Goal: Task Accomplishment & Management: Use online tool/utility

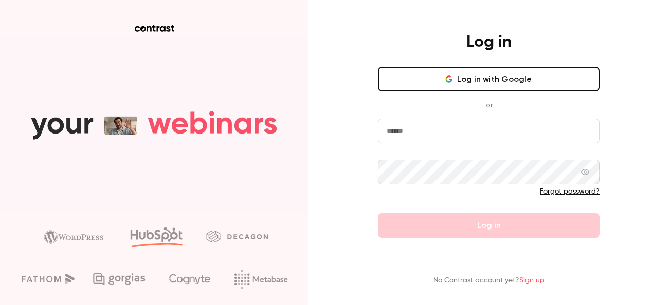
click at [461, 134] on input "email" at bounding box center [489, 131] width 222 height 25
type input "**********"
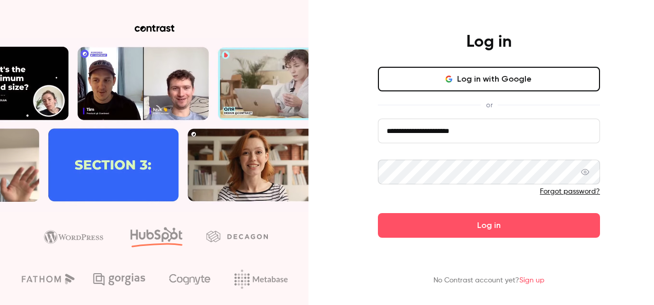
click at [378, 213] on button "Log in" at bounding box center [489, 225] width 222 height 25
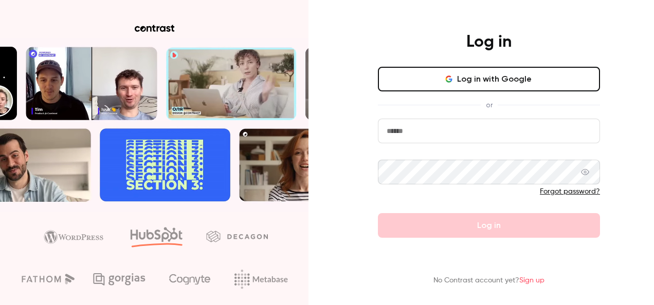
drag, startPoint x: 474, startPoint y: 80, endPoint x: 356, endPoint y: 311, distance: 259.7
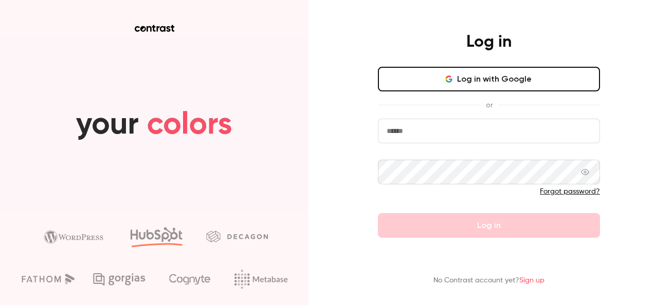
click at [356, 305] on html "Log in Log in with Google or Forgot password? Log in No Contrast account yet? S…" at bounding box center [327, 152] width 654 height 305
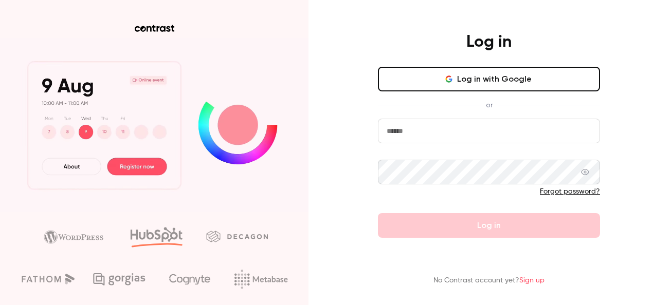
click at [501, 125] on input "email" at bounding box center [489, 131] width 222 height 25
